Goal: Task Accomplishment & Management: Manage account settings

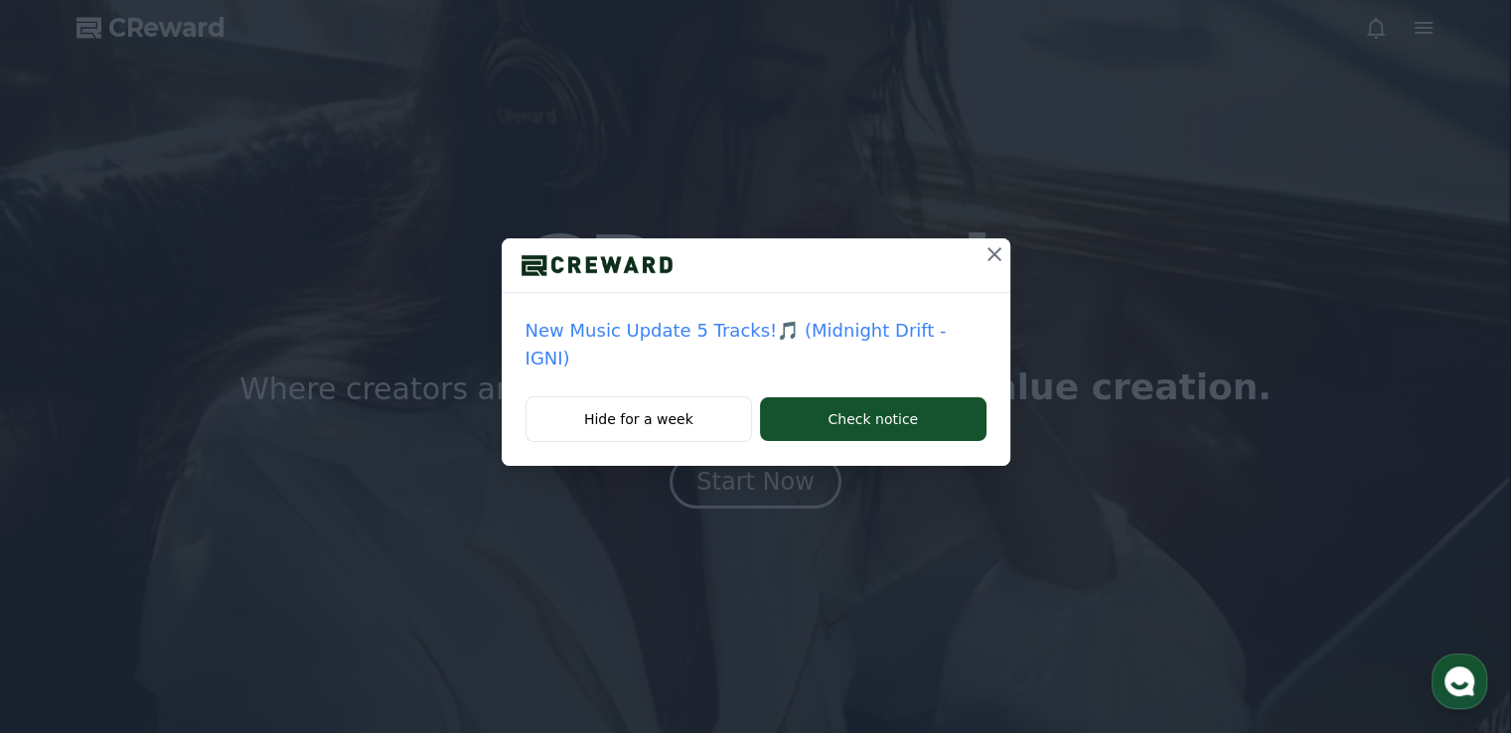
click at [982, 265] on icon at bounding box center [994, 254] width 24 height 24
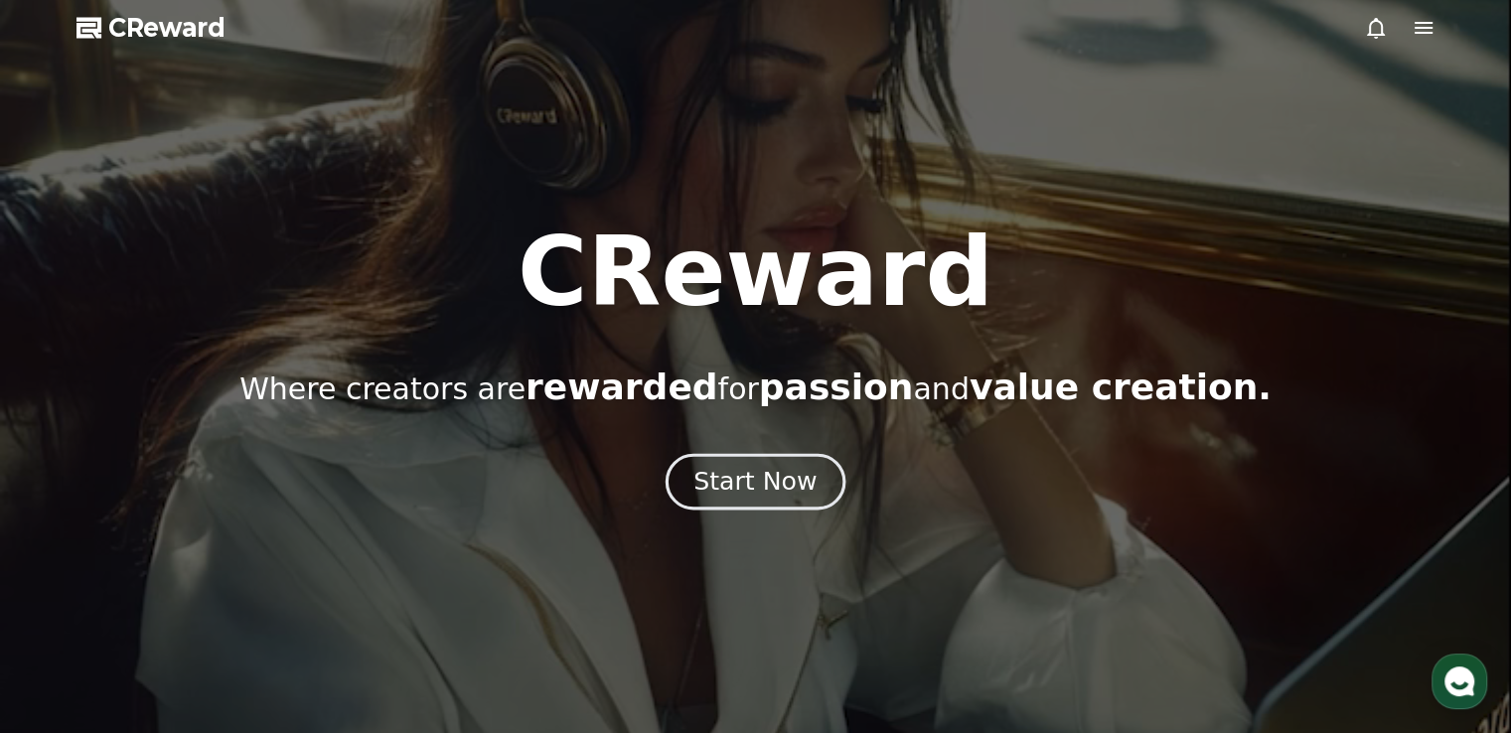
click at [785, 513] on div at bounding box center [755, 366] width 1511 height 733
click at [771, 479] on div "Start Now" at bounding box center [754, 482] width 123 height 34
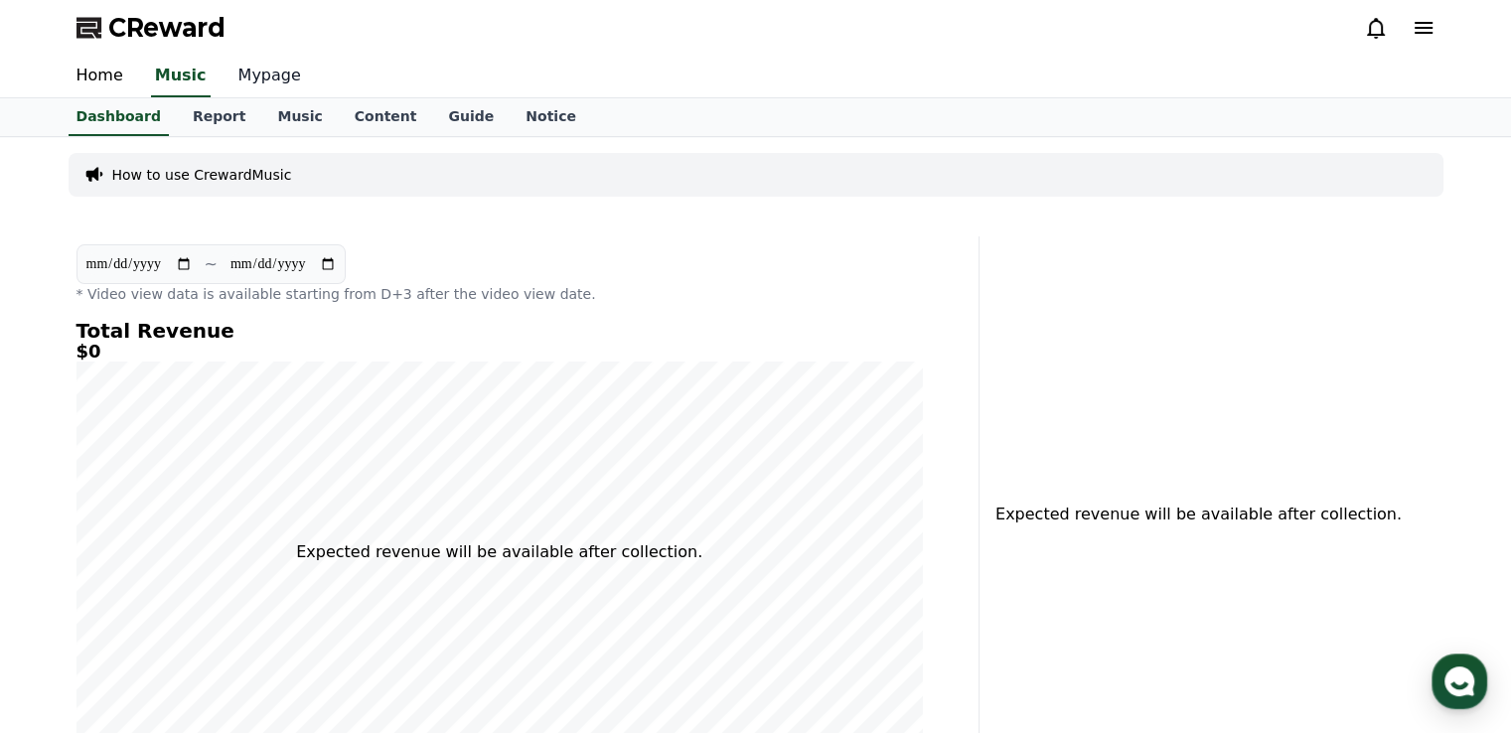
click at [245, 80] on link "Mypage" at bounding box center [269, 77] width 94 height 42
select select "**********"
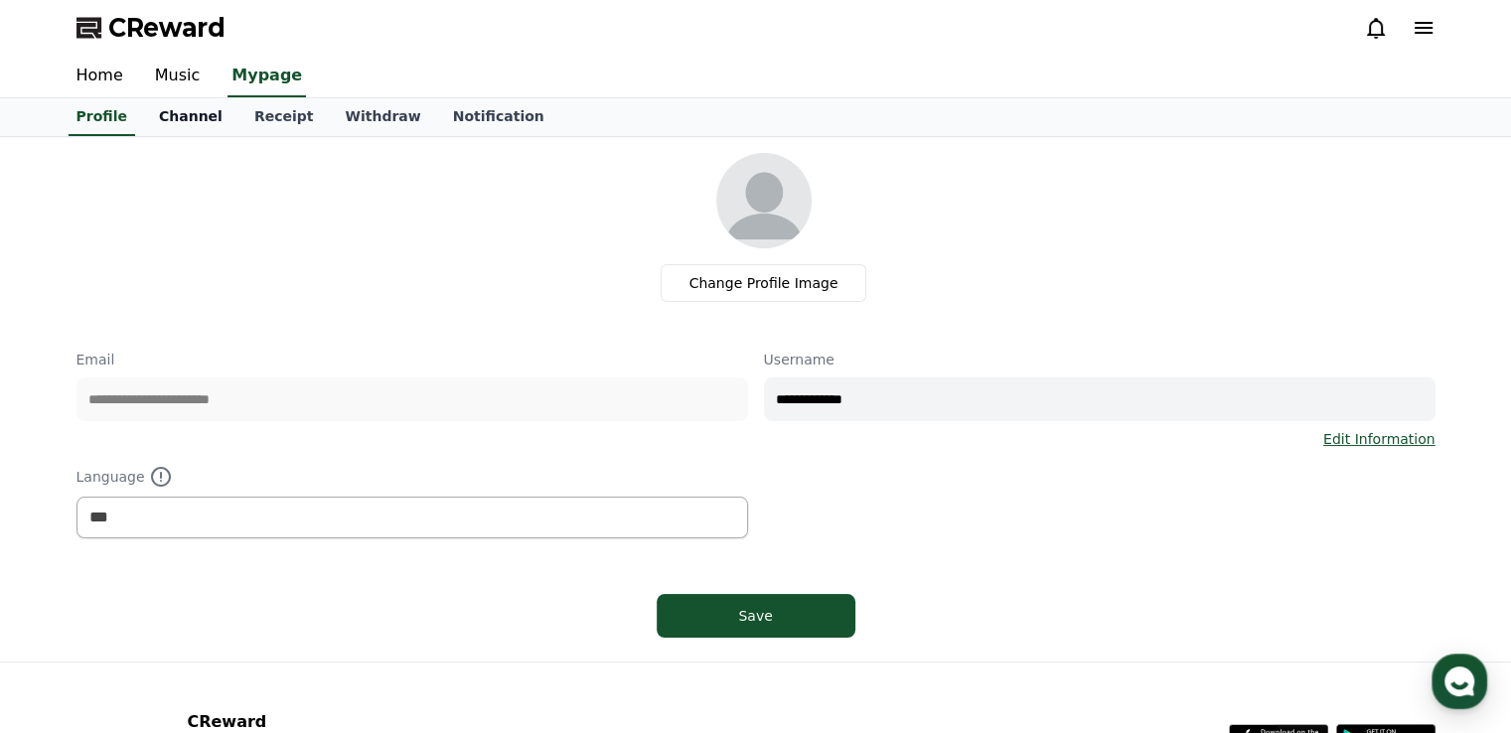
click at [192, 119] on link "Channel" at bounding box center [190, 117] width 95 height 38
